Goal: Obtain resource: Download file/media

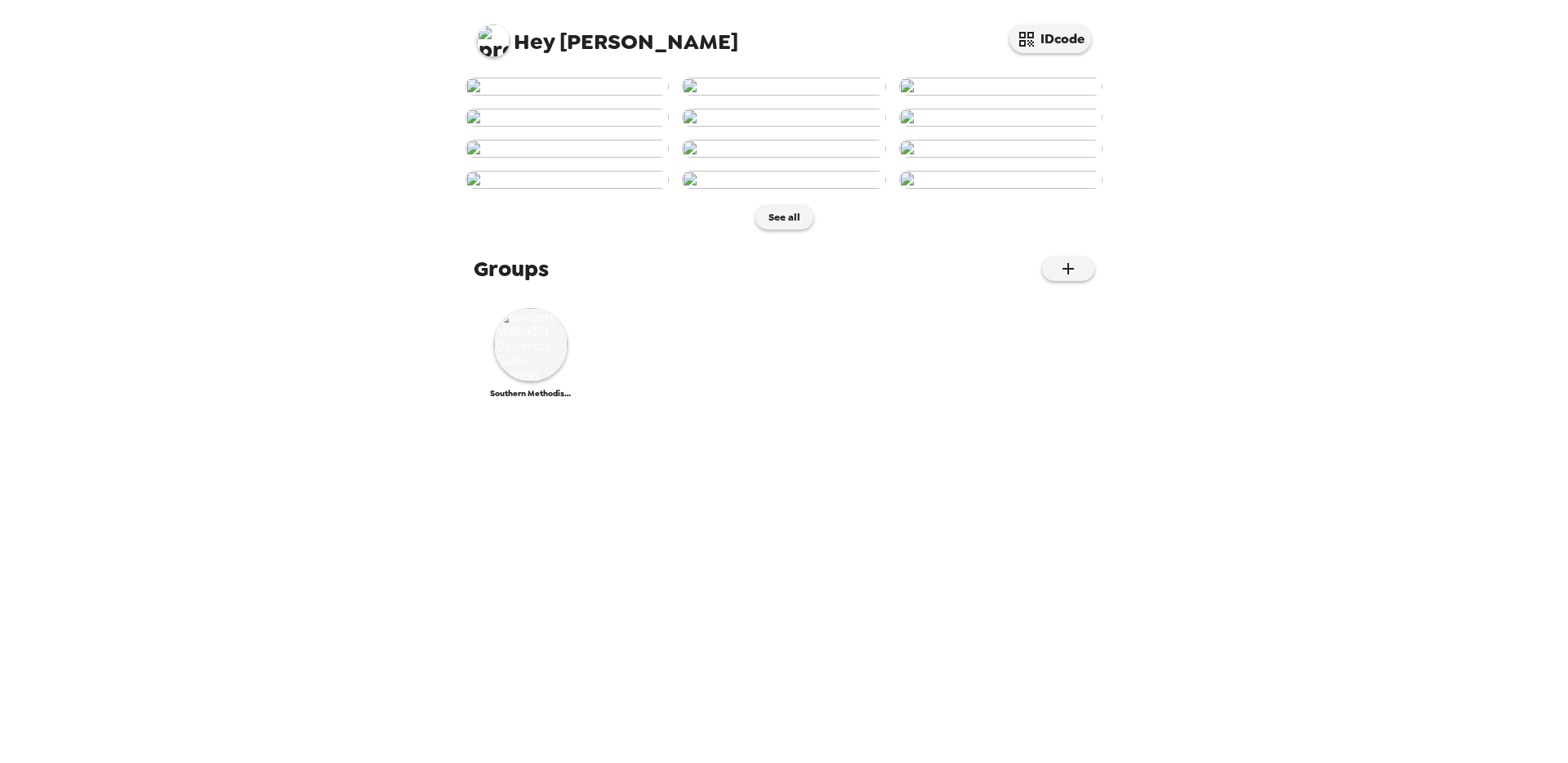
scroll to position [604, 0]
click at [520, 382] on img at bounding box center [531, 345] width 74 height 74
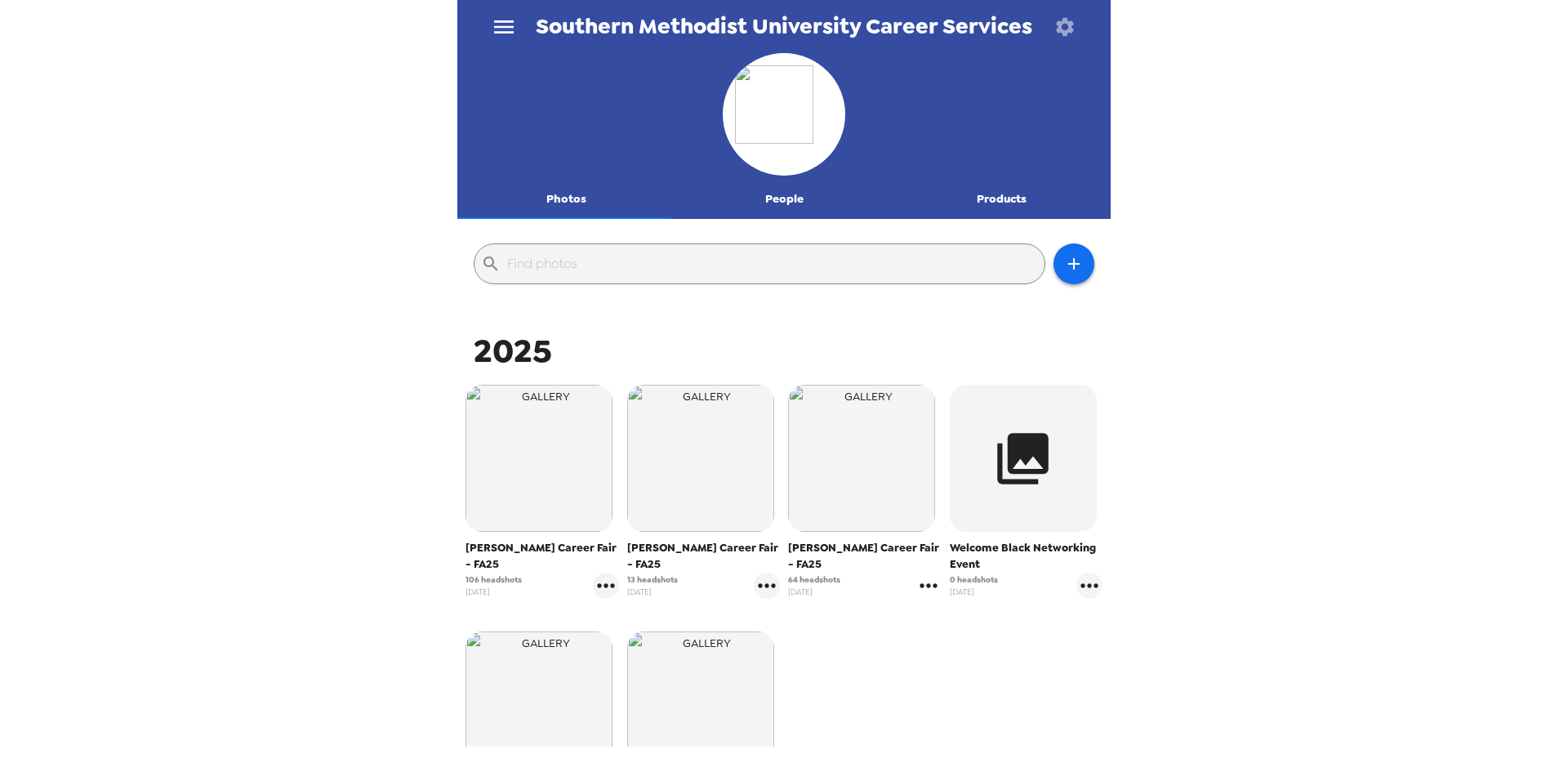
click at [915, 573] on icon "gallery menu" at bounding box center [928, 586] width 26 height 26
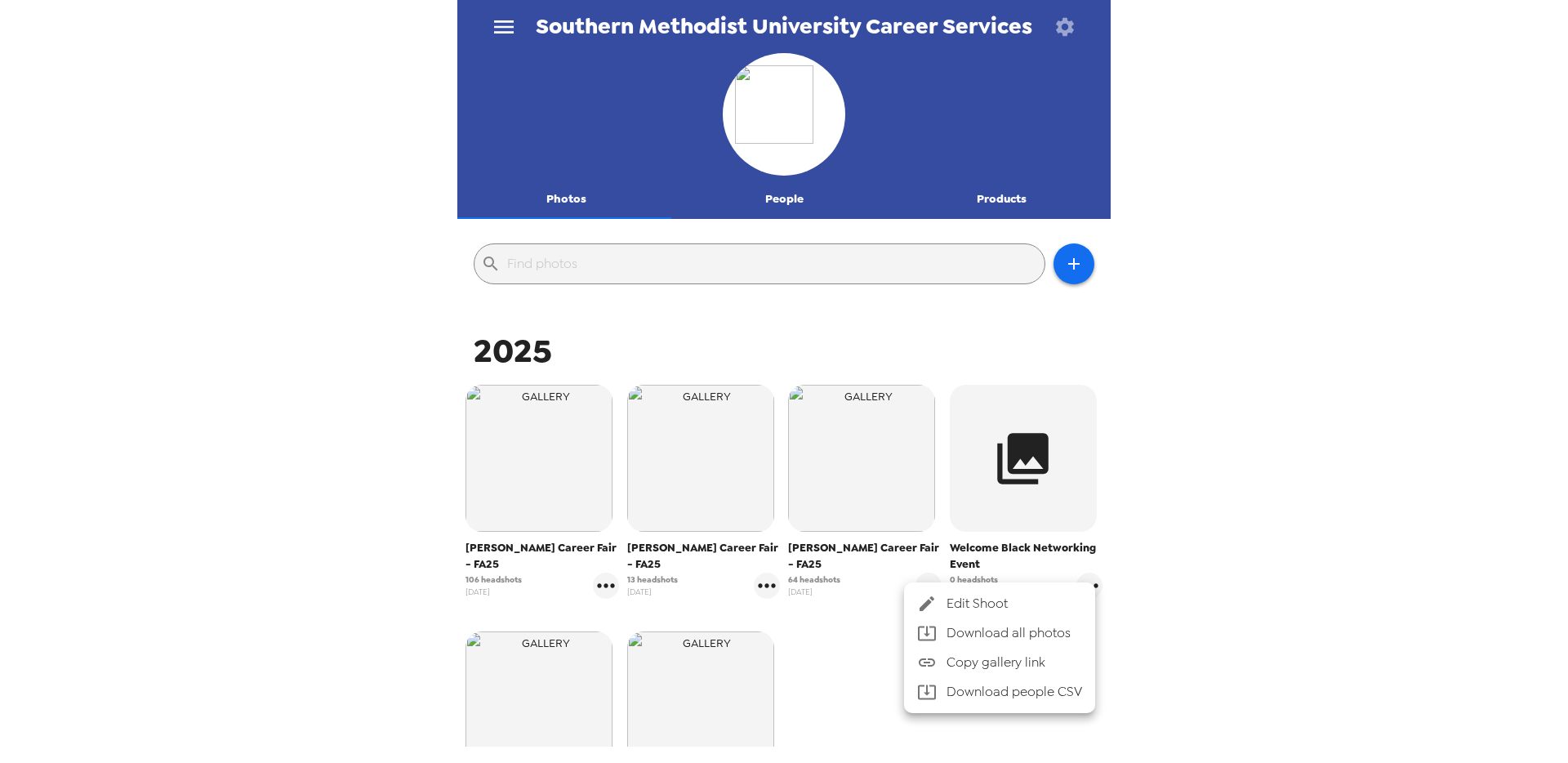
click at [1026, 694] on li "Download people CSV" at bounding box center [999, 691] width 191 height 29
